Goal: Task Accomplishment & Management: Complete application form

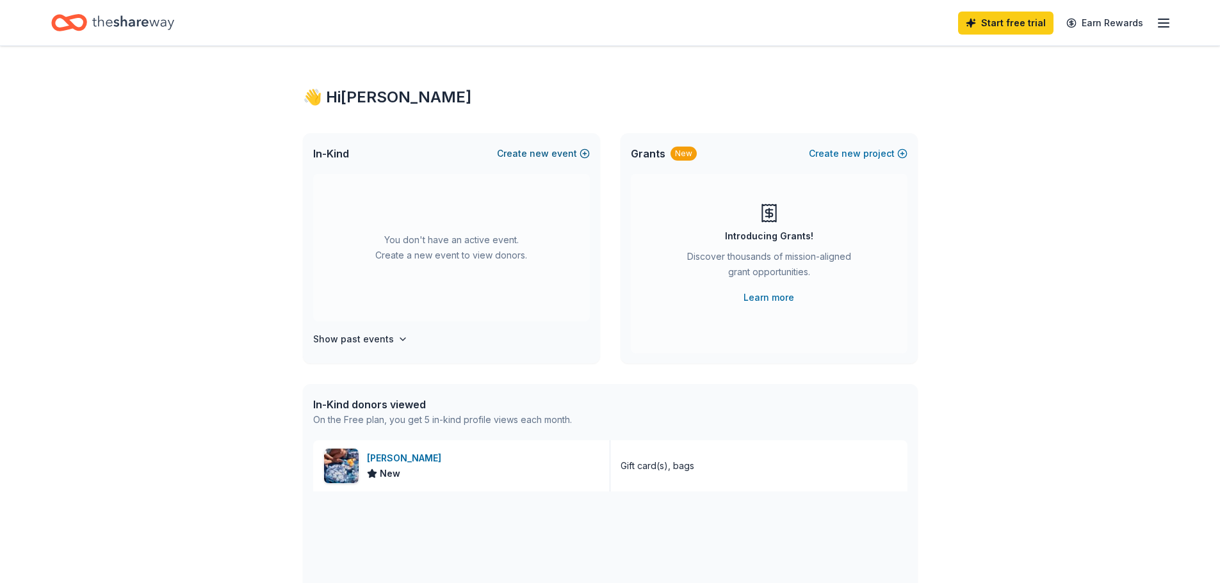
click at [571, 150] on button "Create new event" at bounding box center [543, 153] width 93 height 15
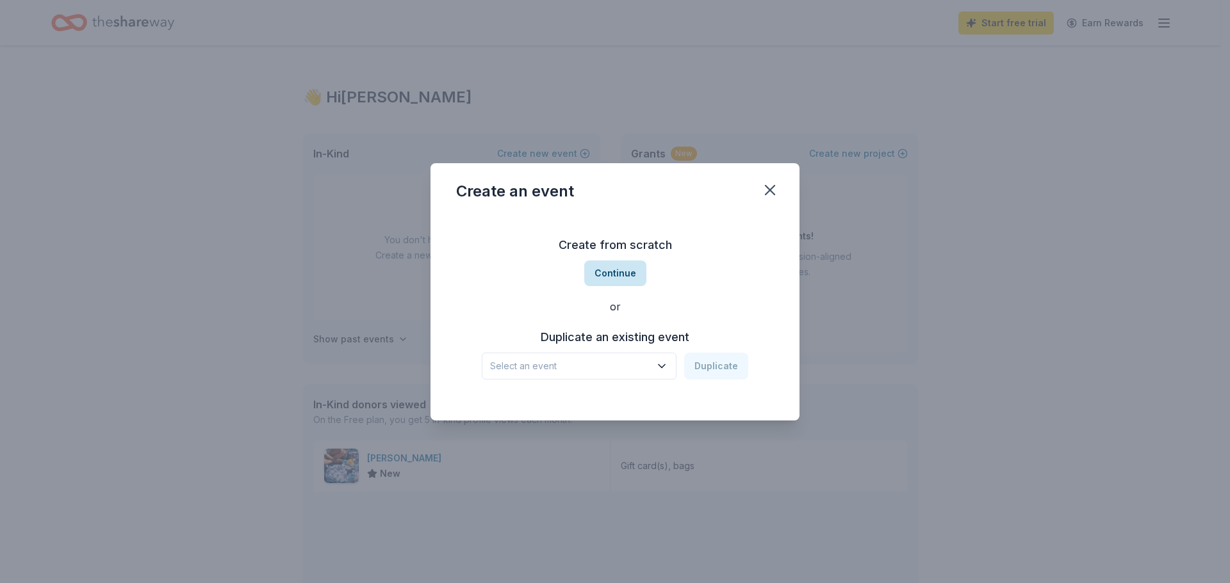
click at [635, 275] on button "Continue" at bounding box center [615, 274] width 62 height 26
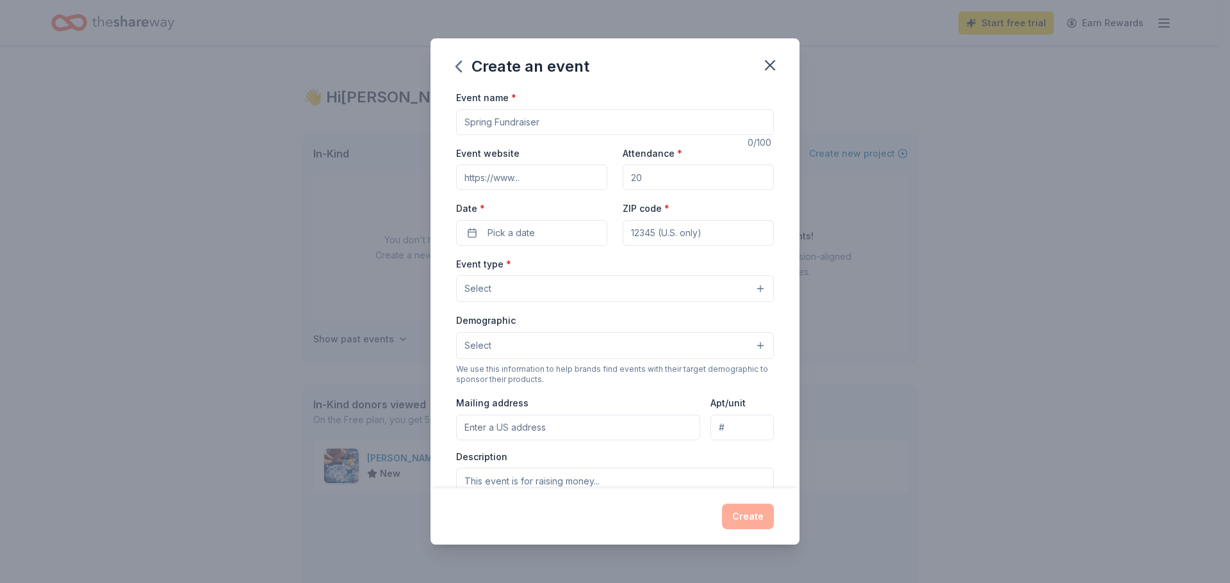
click at [534, 117] on input "Event name *" at bounding box center [615, 123] width 318 height 26
type input "z"
type input "Imagine Gala"
click at [687, 181] on input "Attendance *" at bounding box center [698, 178] width 151 height 26
click at [676, 177] on input "Attendance *" at bounding box center [698, 178] width 151 height 26
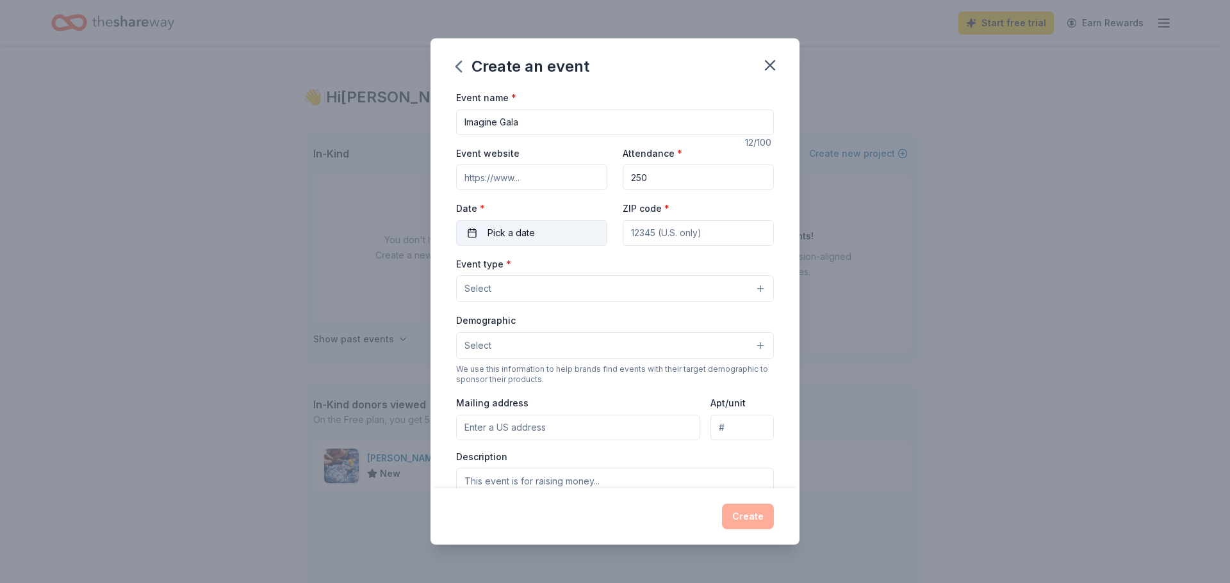
type input "250"
click at [521, 238] on span "Pick a date" at bounding box center [510, 232] width 47 height 15
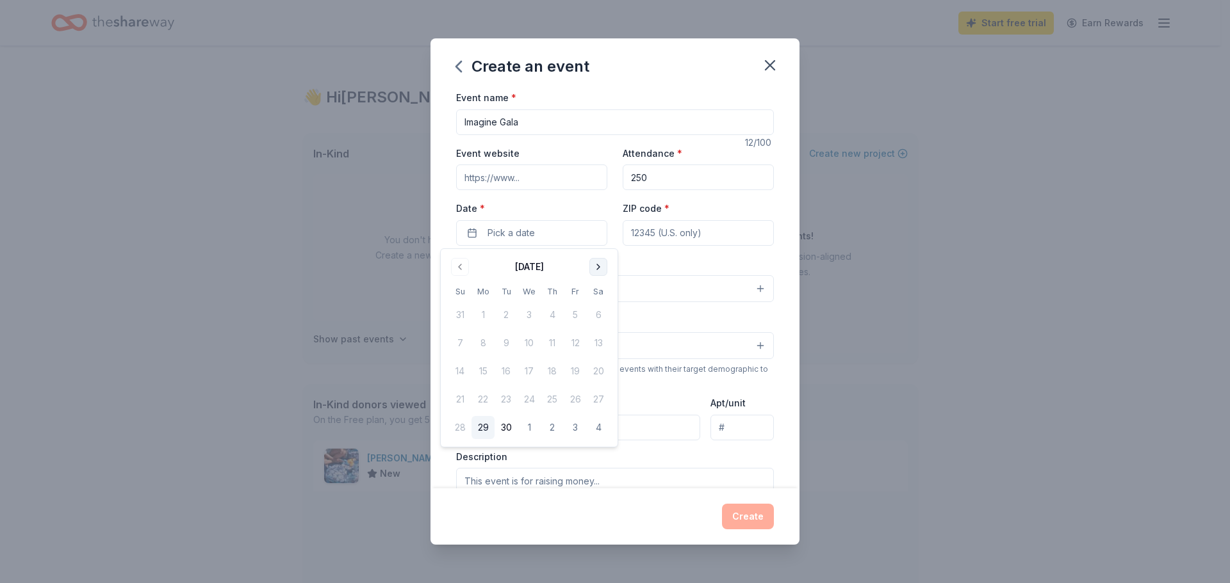
click at [606, 265] on button "Go to next month" at bounding box center [598, 267] width 18 height 18
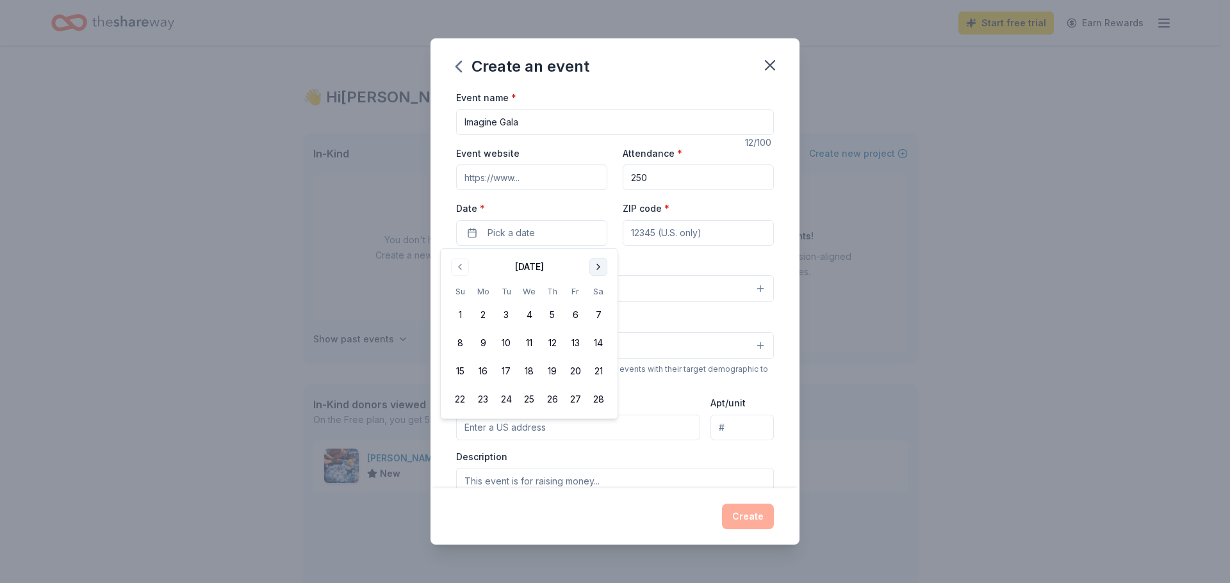
click at [606, 265] on button "Go to next month" at bounding box center [598, 267] width 18 height 18
click at [507, 312] on button "2" at bounding box center [505, 315] width 23 height 23
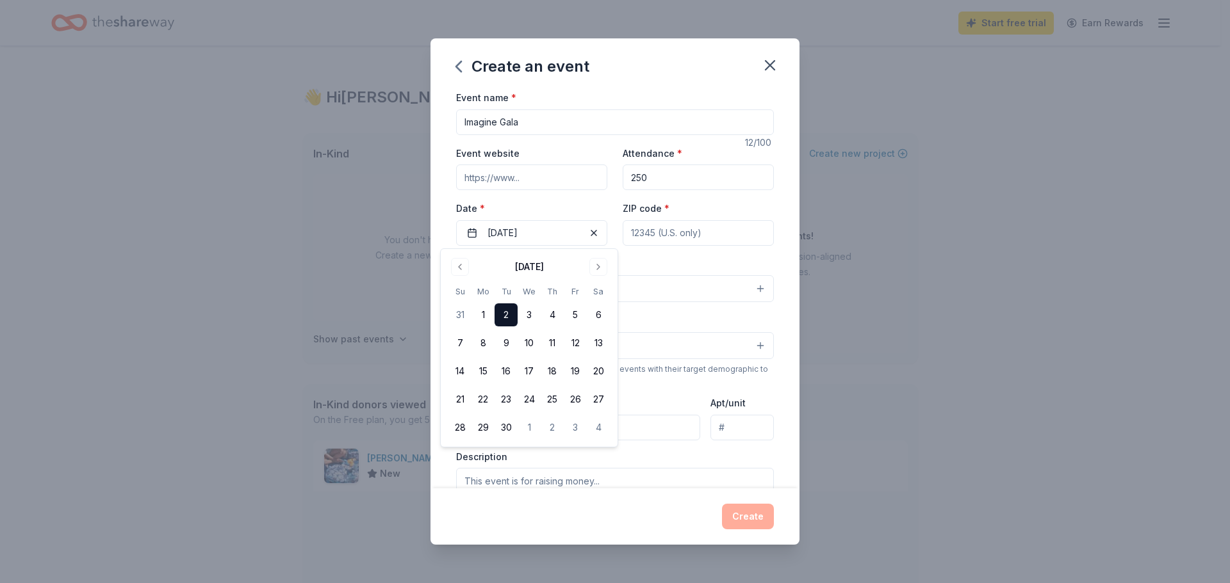
click at [683, 220] on input "ZIP code *" at bounding box center [698, 233] width 151 height 26
type input "10577"
click at [628, 286] on button "Select" at bounding box center [615, 288] width 318 height 27
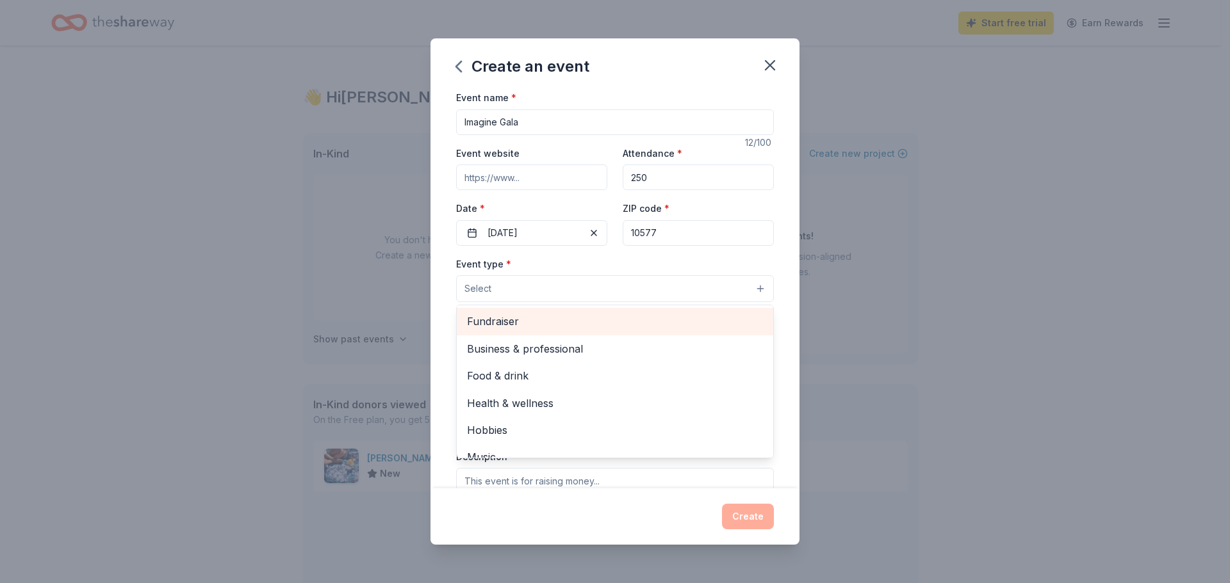
click at [622, 322] on span "Fundraiser" at bounding box center [615, 321] width 296 height 17
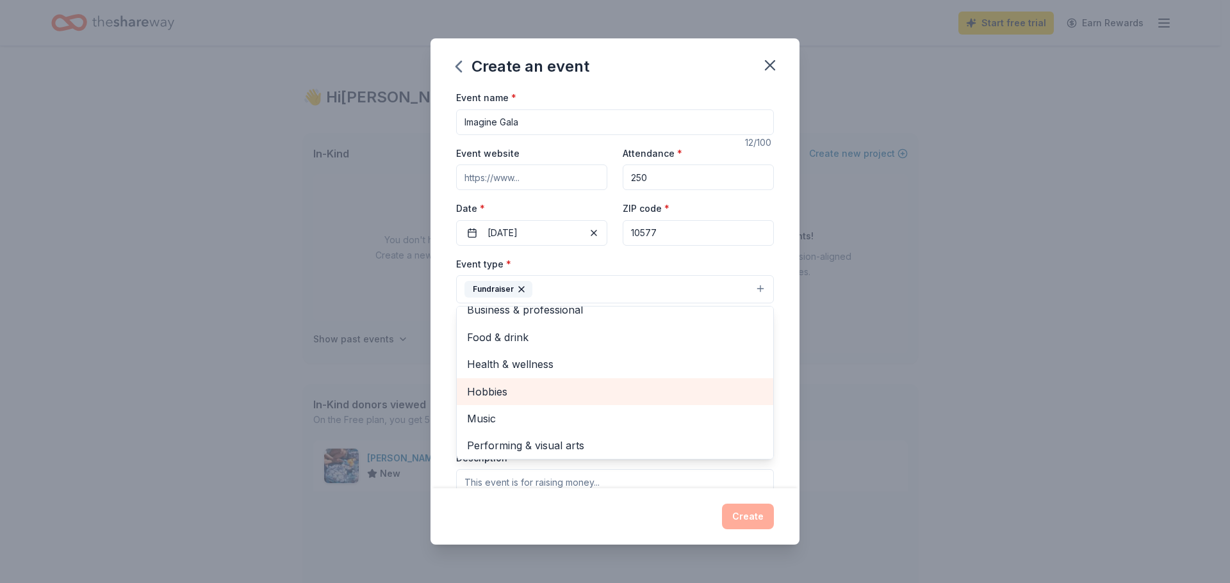
scroll to position [15, 0]
click at [781, 318] on div "Event name * Imagine Gala 12 /100 Event website Attendance * 250 Date * [DATE] …" at bounding box center [614, 289] width 369 height 399
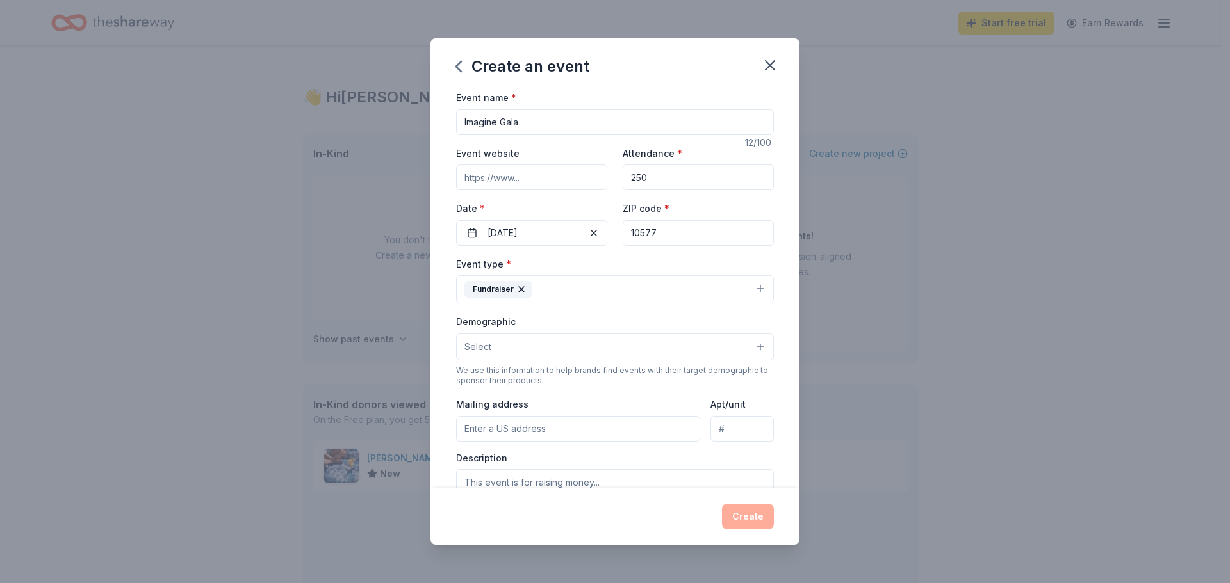
click at [567, 341] on button "Select" at bounding box center [615, 347] width 318 height 27
click at [569, 339] on button "Select" at bounding box center [615, 347] width 318 height 27
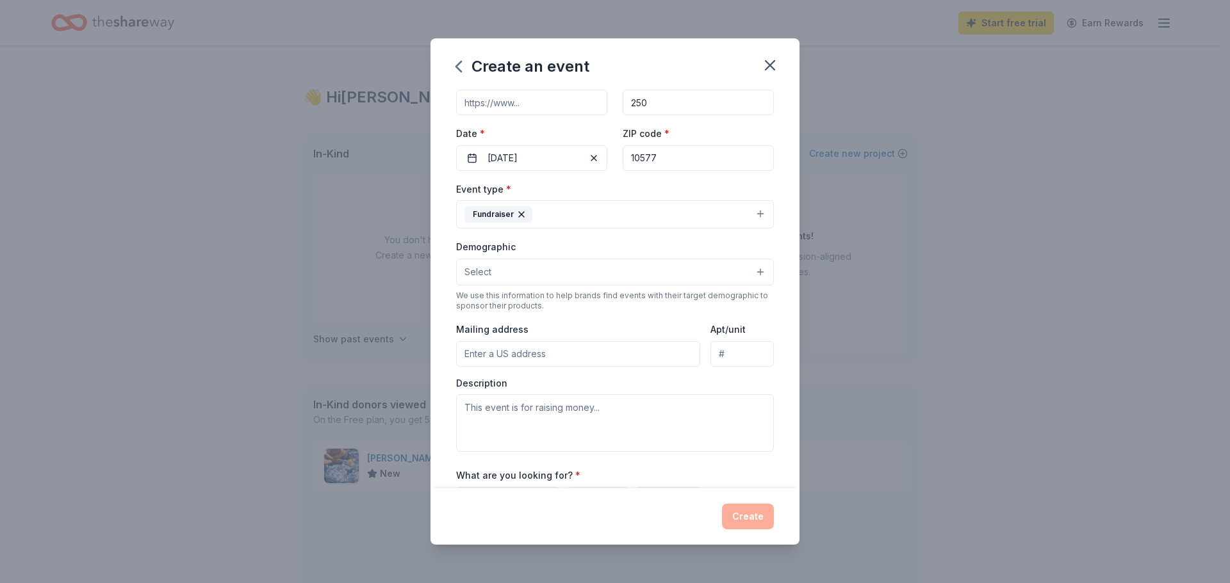
scroll to position [192, 0]
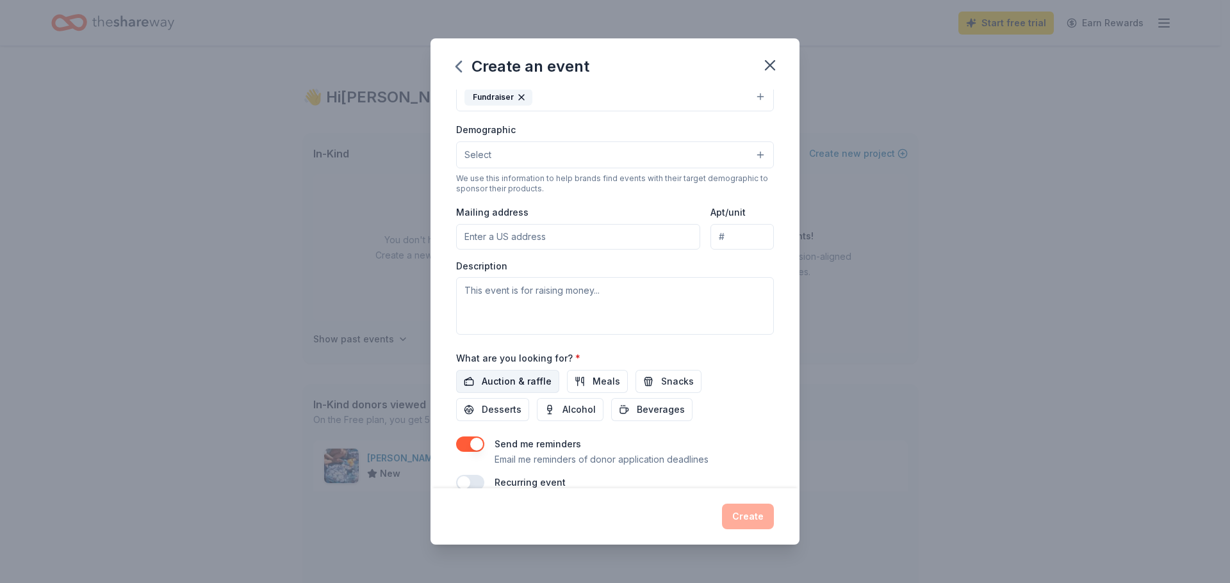
click at [486, 381] on span "Auction & raffle" at bounding box center [517, 381] width 70 height 15
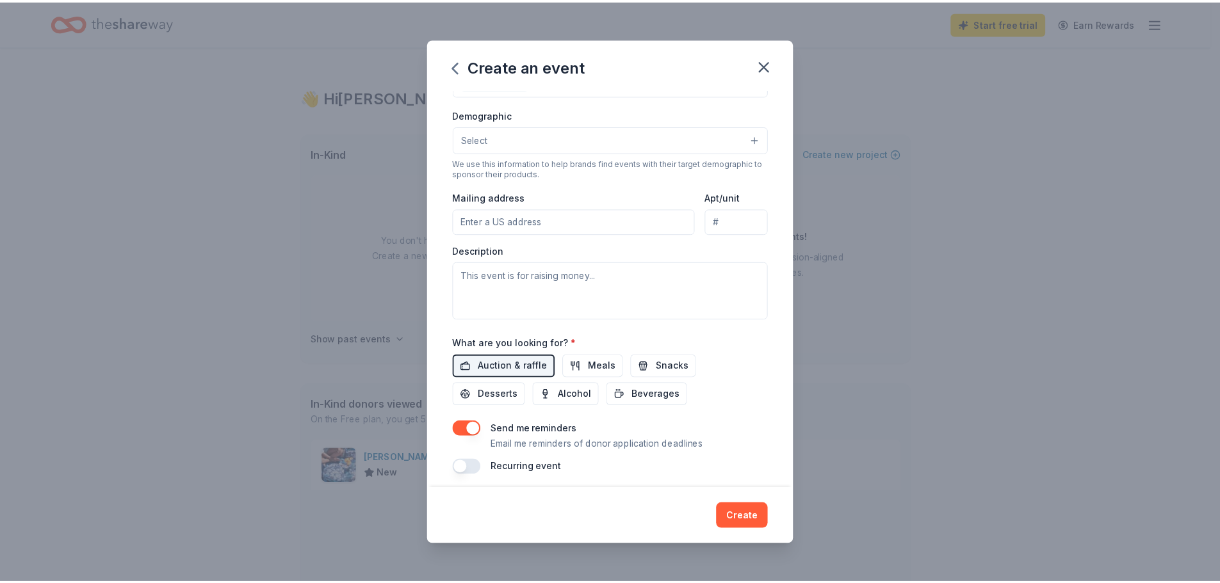
scroll to position [215, 0]
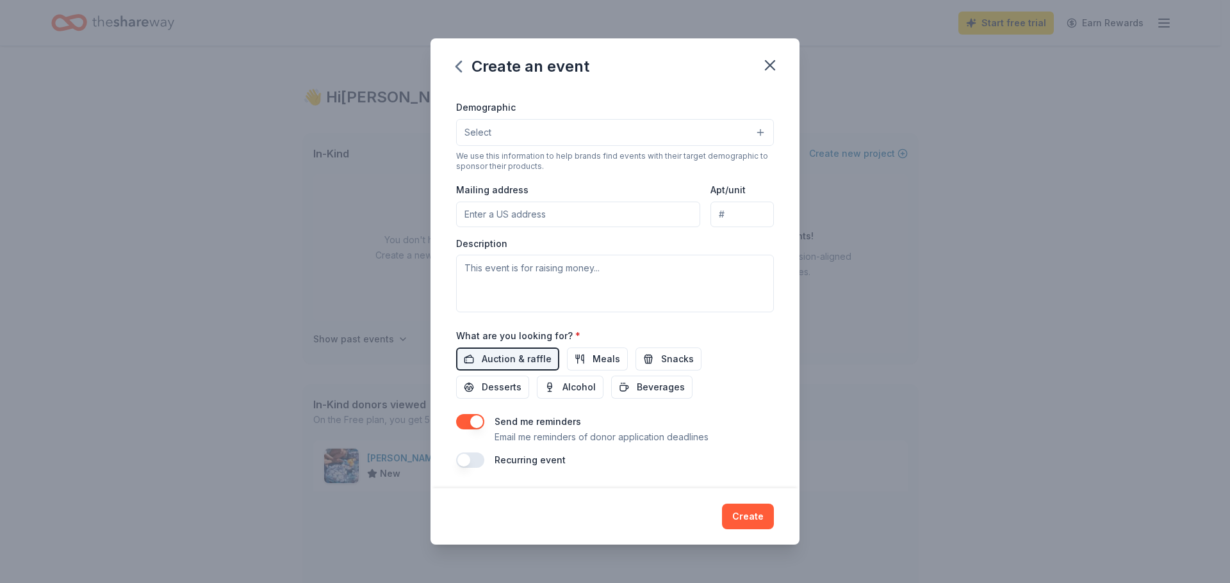
click at [749, 505] on button "Create" at bounding box center [748, 517] width 52 height 26
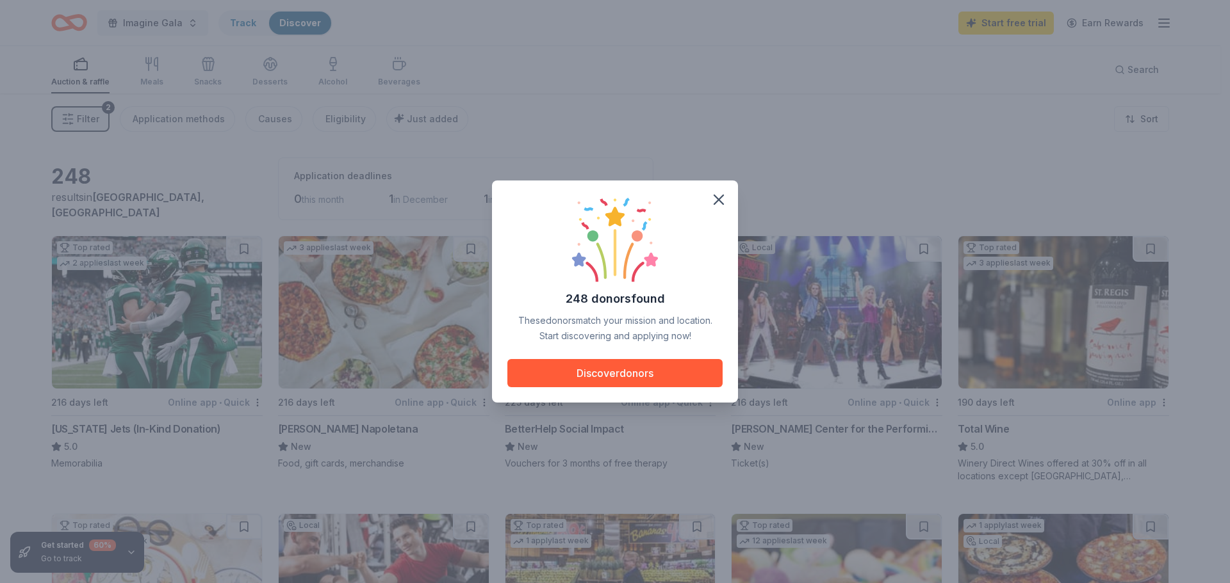
click at [715, 168] on div "248 donors found These donors match your mission and location. Start discoverin…" at bounding box center [615, 291] width 1230 height 583
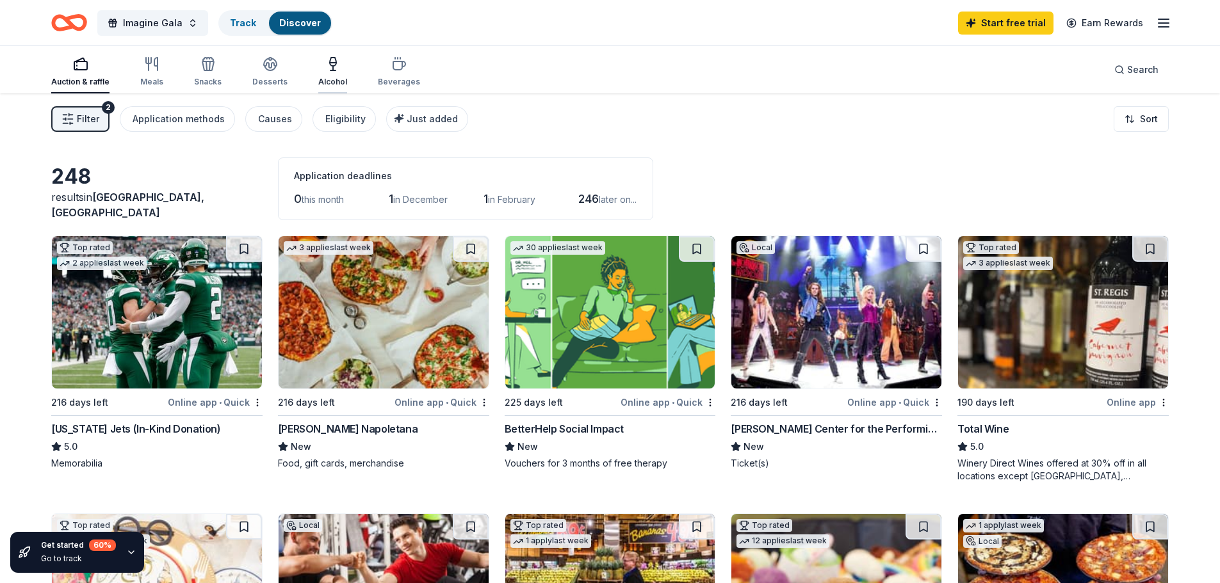
click at [334, 60] on icon "button" at bounding box center [332, 63] width 15 height 15
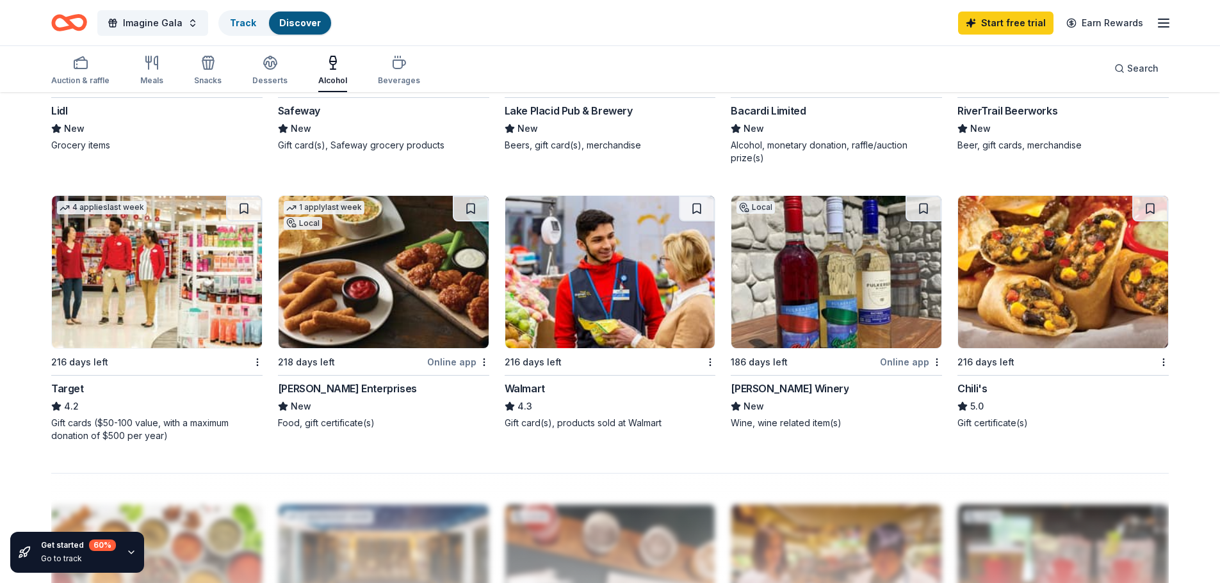
scroll to position [897, 0]
